Goal: Communication & Community: Answer question/provide support

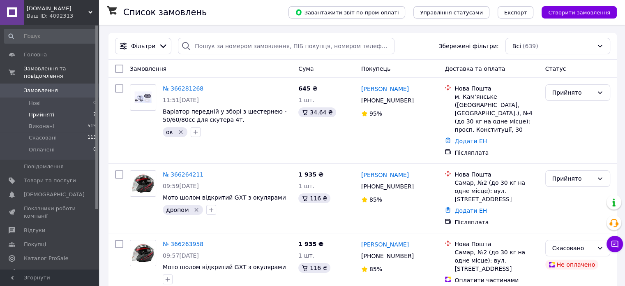
click at [33, 111] on span "Прийняті" at bounding box center [41, 114] width 25 height 7
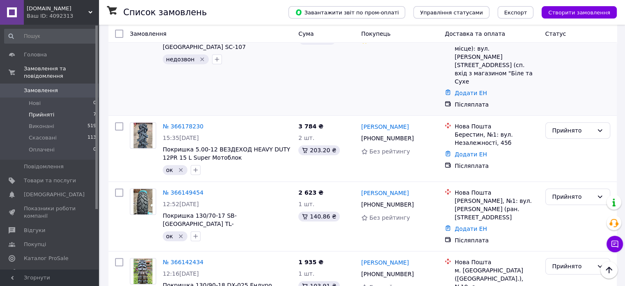
scroll to position [359, 0]
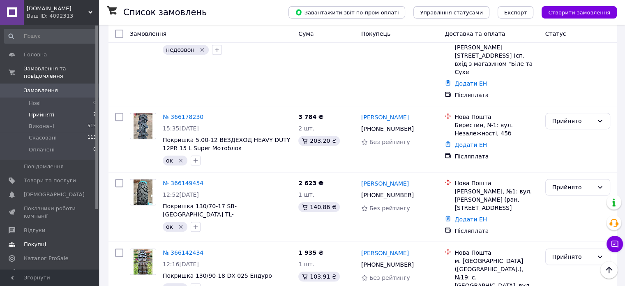
click at [33, 227] on span "Відгуки" at bounding box center [34, 230] width 21 height 7
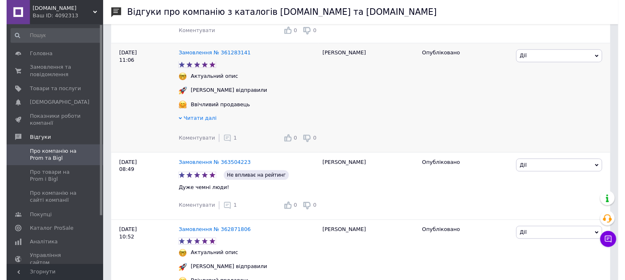
scroll to position [247, 0]
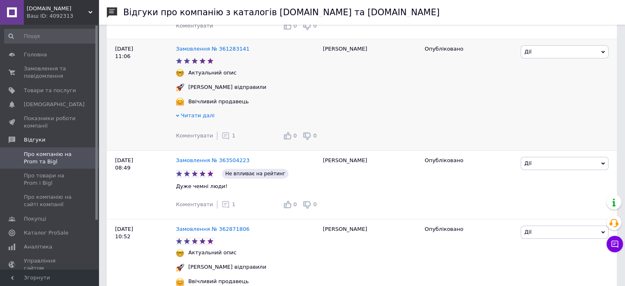
click at [195, 139] on span "Коментувати" at bounding box center [194, 135] width 37 height 6
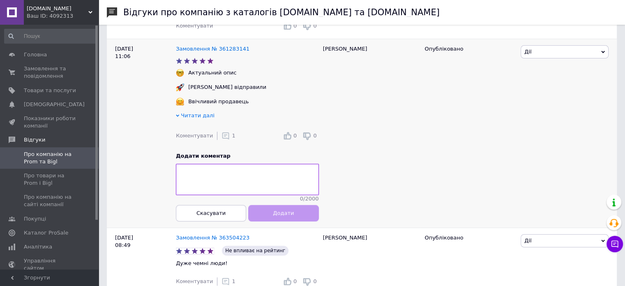
click at [349, 133] on div "[PERSON_NAME]" at bounding box center [370, 133] width 102 height 189
click at [231, 136] on div "Коментувати 1 0 0" at bounding box center [247, 135] width 143 height 16
click at [208, 216] on span "Скасувати" at bounding box center [211, 213] width 29 height 6
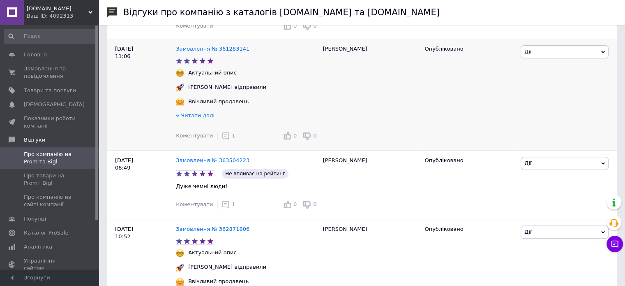
click at [222, 137] on icon at bounding box center [226, 136] width 8 height 8
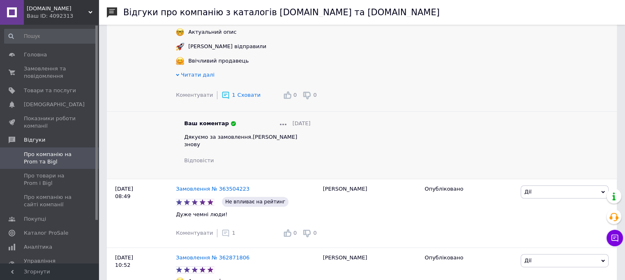
scroll to position [288, 0]
drag, startPoint x: 291, startPoint y: 141, endPoint x: 185, endPoint y: 142, distance: 106.1
click at [185, 142] on div "Дякуємо за замовлення.[PERSON_NAME] знову" at bounding box center [247, 140] width 127 height 15
copy span "Дякуємо за замовлення.[PERSON_NAME] знову"
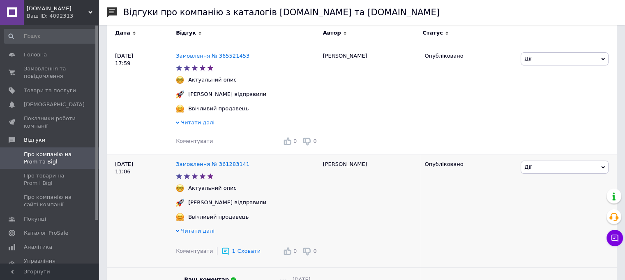
scroll to position [82, 0]
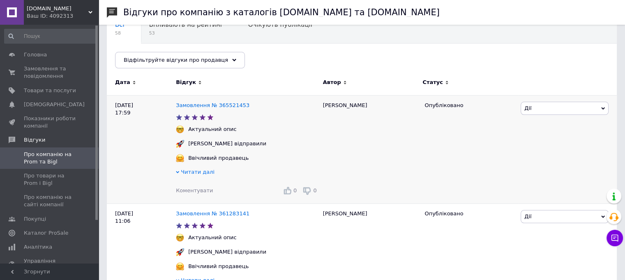
click at [190, 190] on span "Коментувати" at bounding box center [194, 190] width 37 height 6
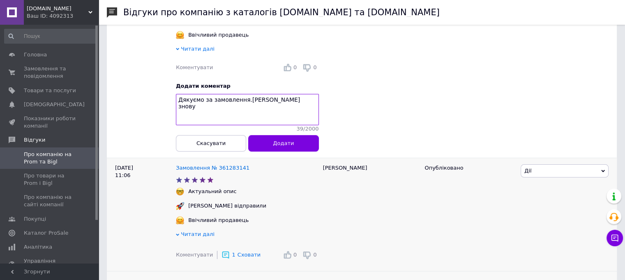
scroll to position [206, 0]
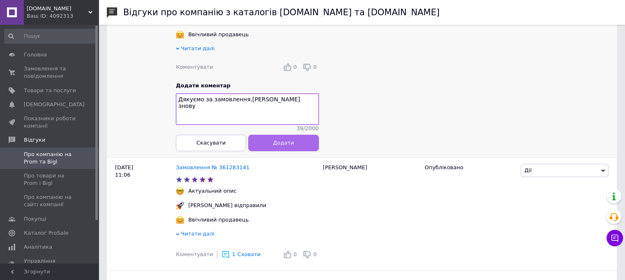
type textarea "Дякуємо за замовлення.[PERSON_NAME] знову"
click at [265, 149] on button "Додати" at bounding box center [283, 142] width 70 height 16
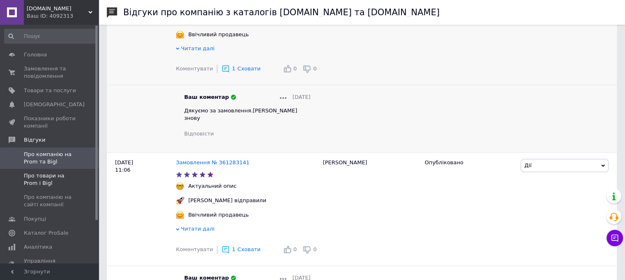
click at [50, 176] on span "Про товари на Prom і Bigl" at bounding box center [50, 179] width 52 height 15
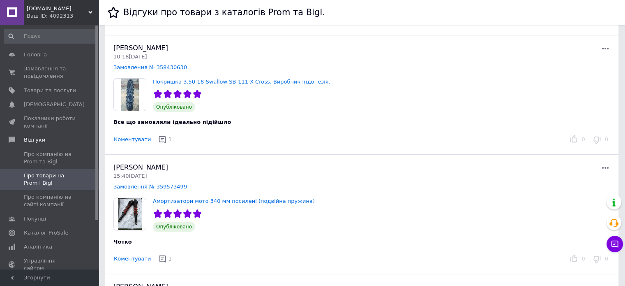
scroll to position [164, 0]
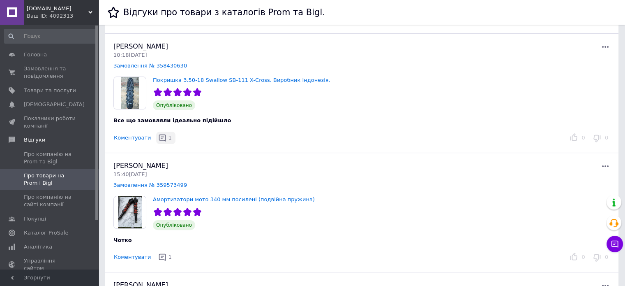
click at [159, 136] on icon "button" at bounding box center [162, 137] width 7 height 7
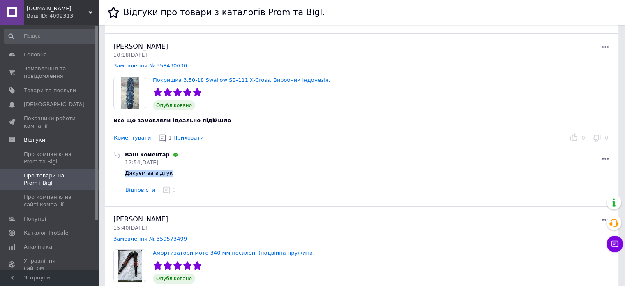
drag, startPoint x: 166, startPoint y: 173, endPoint x: 125, endPoint y: 176, distance: 41.2
click at [125, 176] on div "Ваш коментар 12:54[DATE] Дякуєм за відгук Відповісти 0" at bounding box center [367, 173] width 489 height 45
copy span "Дякуєм за відгук"
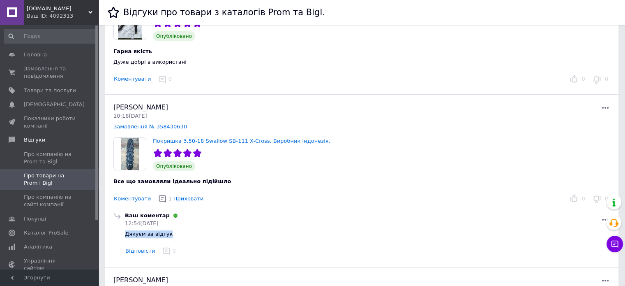
scroll to position [82, 0]
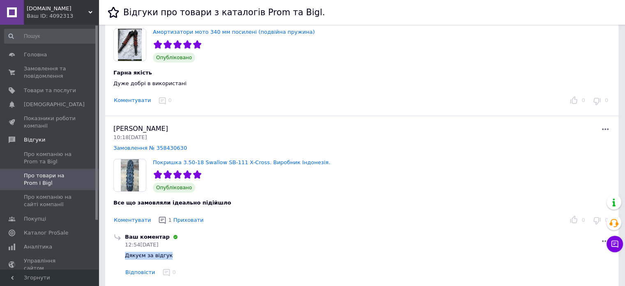
click at [132, 100] on button "Коментувати" at bounding box center [132, 100] width 38 height 9
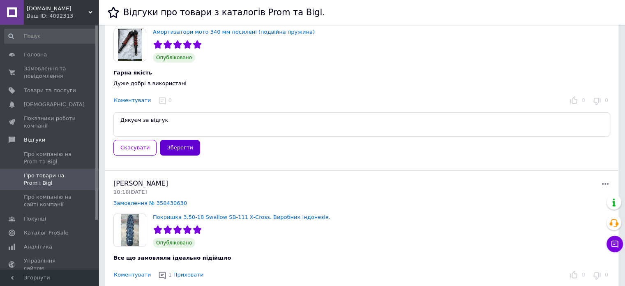
type textarea "Дякуєм за відгук"
click at [177, 147] on button "Зберегти" at bounding box center [180, 148] width 40 height 16
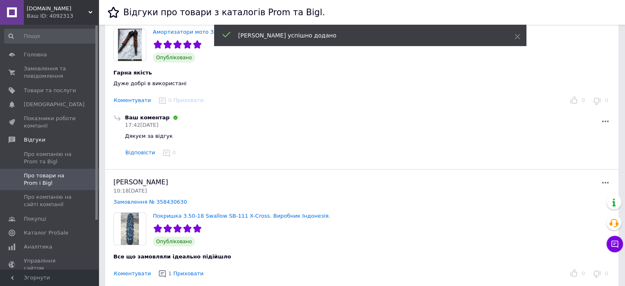
scroll to position [0, 0]
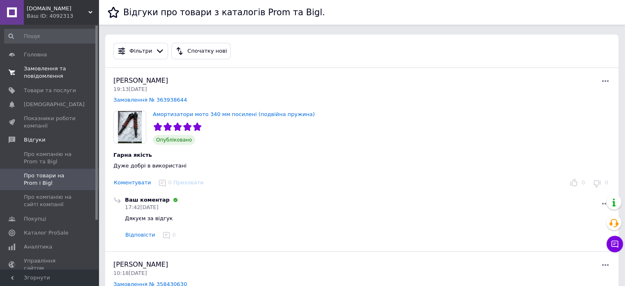
click at [49, 70] on span "Замовлення та повідомлення" at bounding box center [50, 72] width 52 height 15
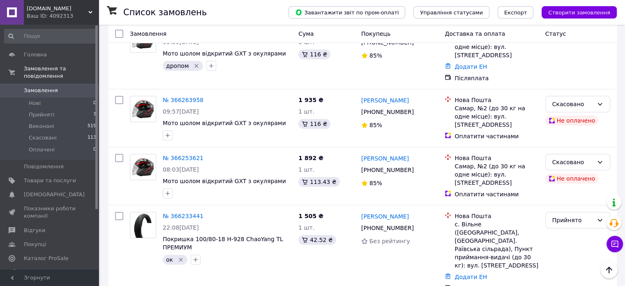
scroll to position [164, 0]
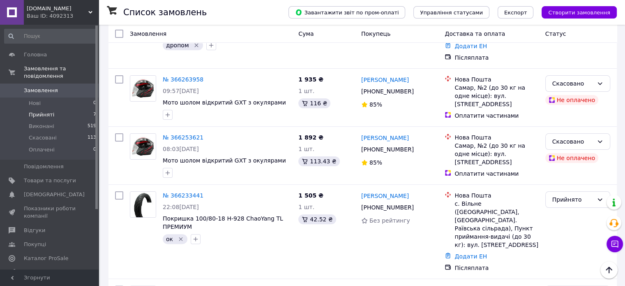
click at [37, 111] on span "Прийняті" at bounding box center [41, 114] width 25 height 7
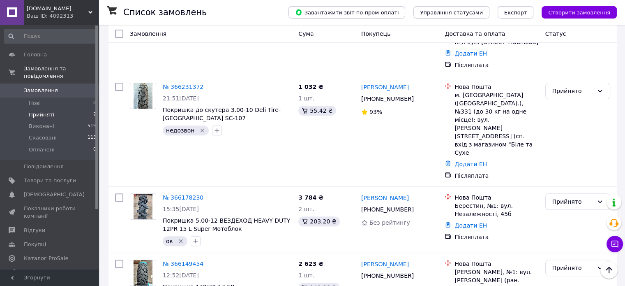
scroll to position [276, 0]
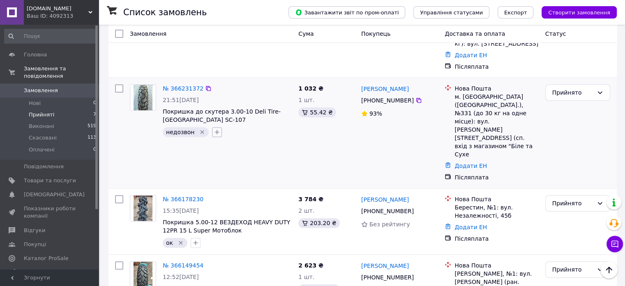
click at [212, 127] on button "button" at bounding box center [217, 132] width 10 height 10
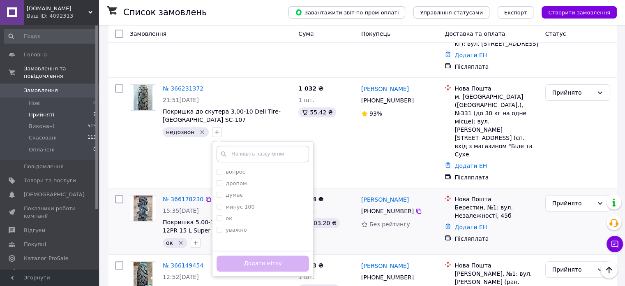
click at [326, 208] on div "3 784 ₴ 2 шт. 203.20 ₴" at bounding box center [326, 221] width 63 height 59
